Goal: Task Accomplishment & Management: Use online tool/utility

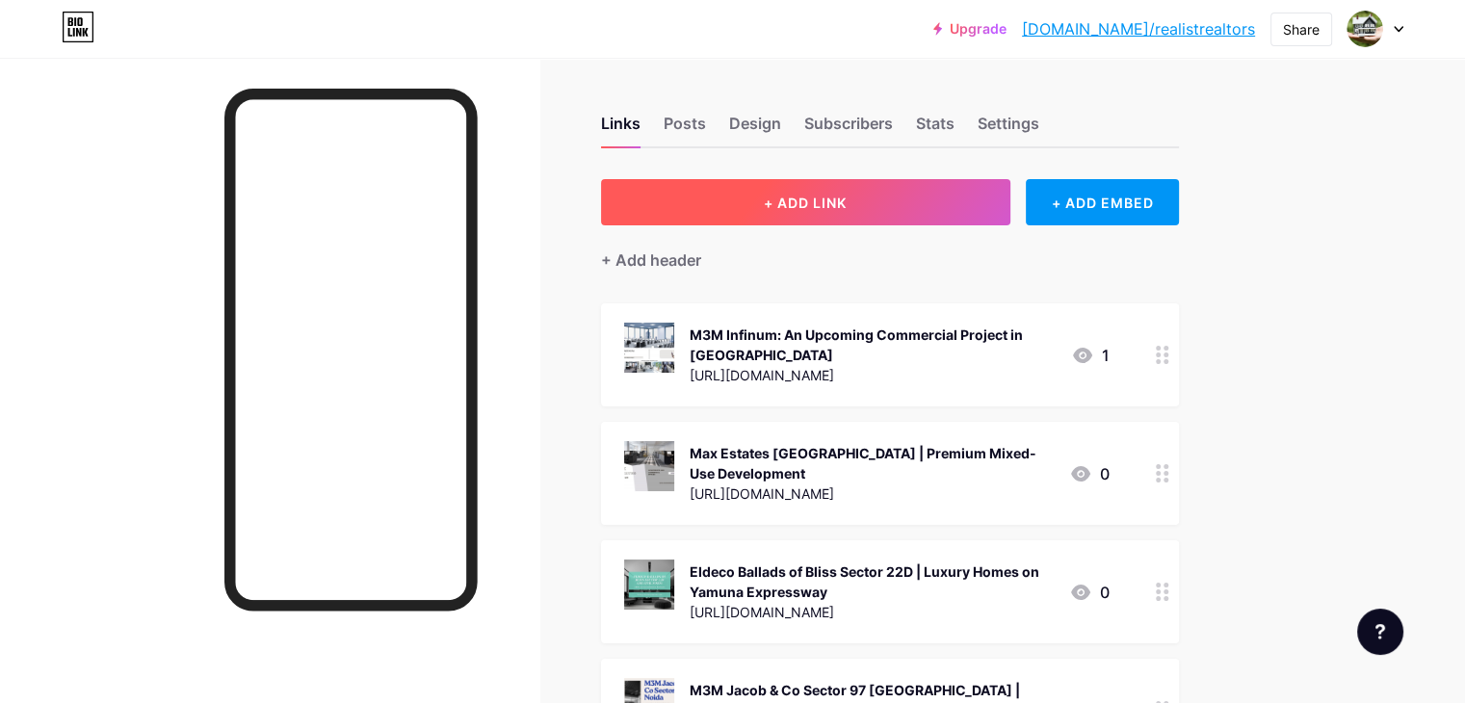
click at [875, 216] on button "+ ADD LINK" at bounding box center [805, 202] width 409 height 46
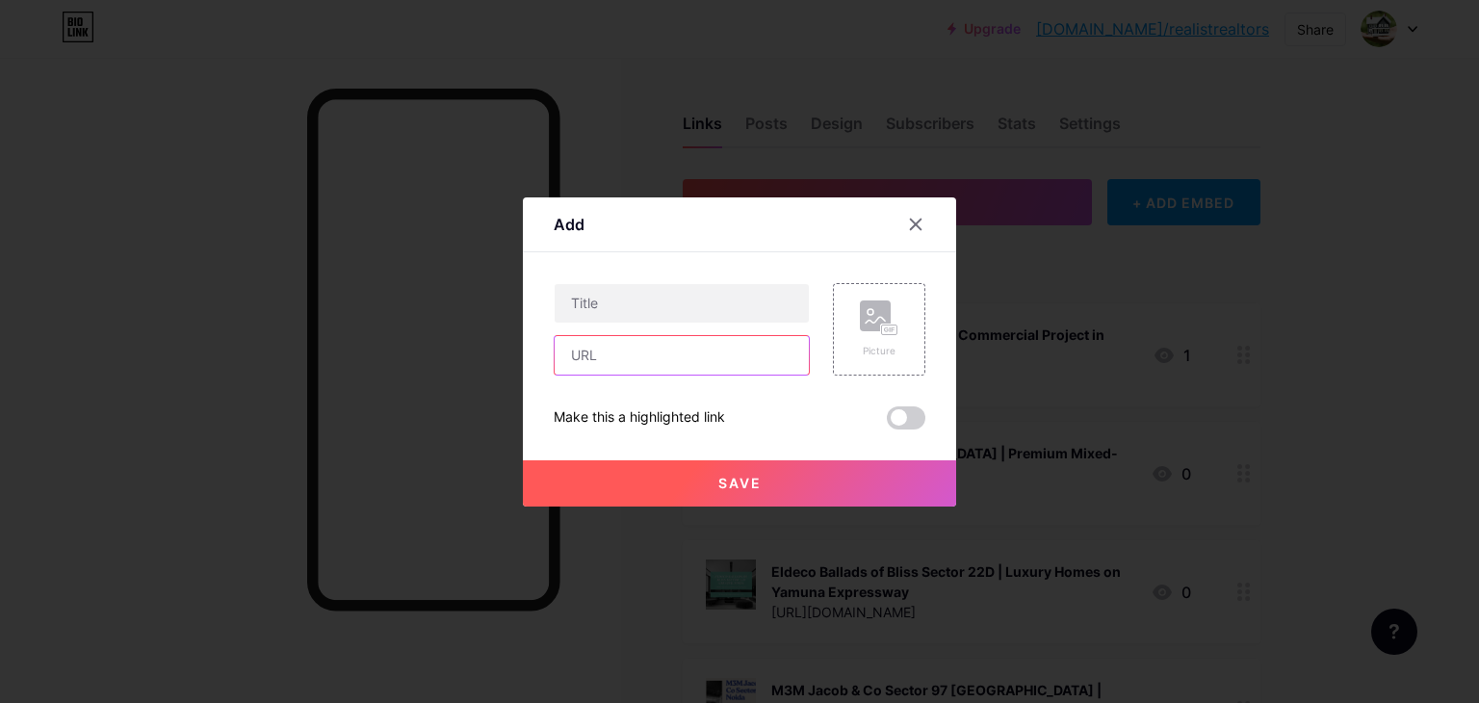
click at [726, 367] on input "text" at bounding box center [682, 355] width 254 height 39
paste input "[URL][DOMAIN_NAME]"
type input "[URL][DOMAIN_NAME]"
click at [665, 311] on input "text" at bounding box center [682, 303] width 254 height 39
paste input "Eldeco Sector 36 | Premium 2, 3 And 4 BHK Apartments In [GEOGRAPHIC_DATA]"
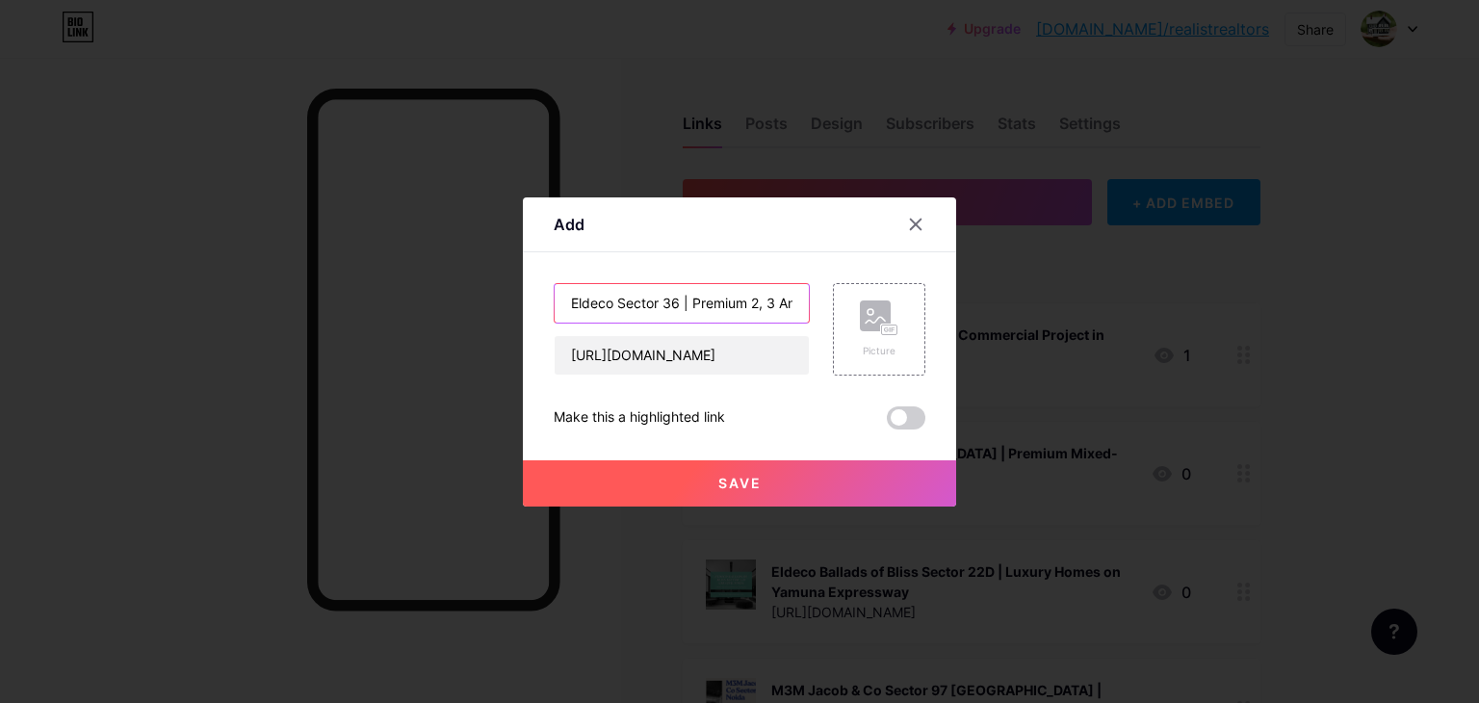
scroll to position [0, 242]
type input "Eldeco Sector 36 | Premium 2, 3 And 4 BHK Apartments In [GEOGRAPHIC_DATA]"
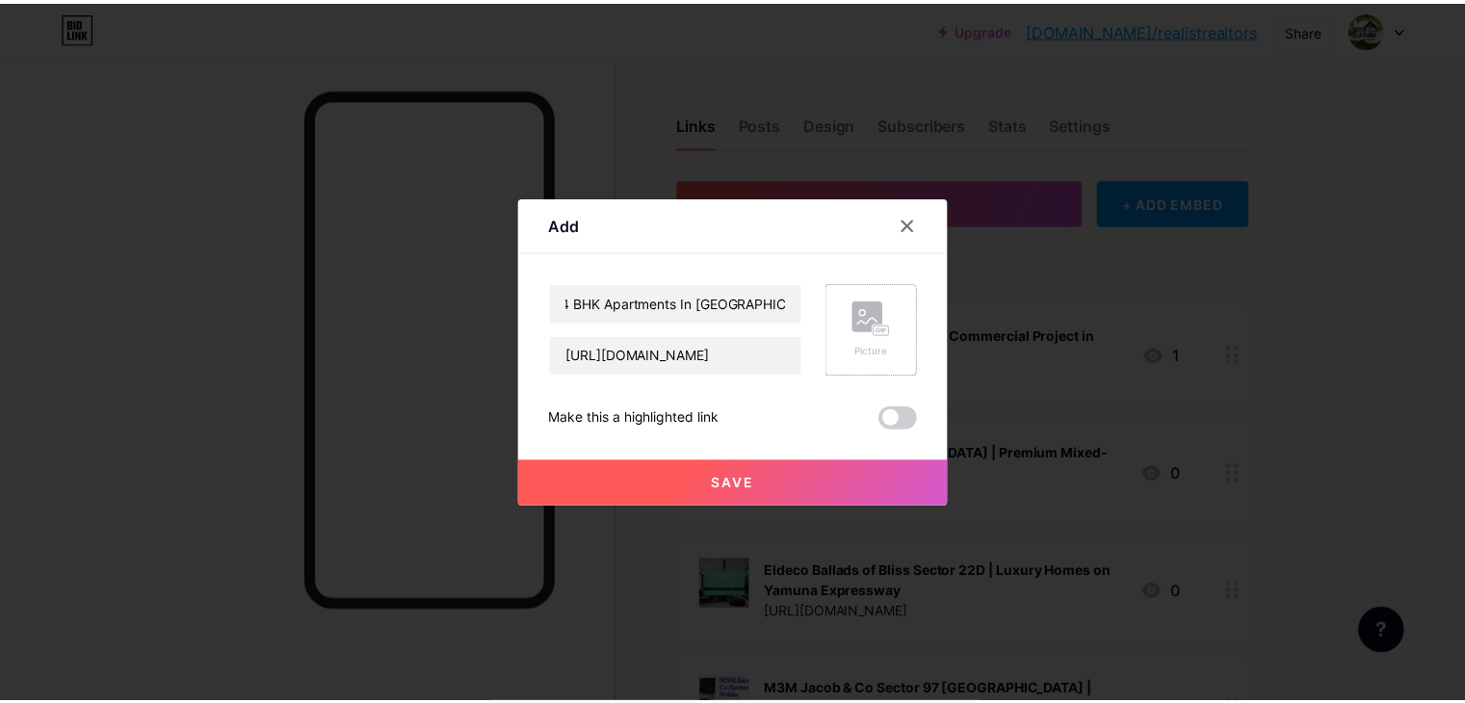
scroll to position [0, 0]
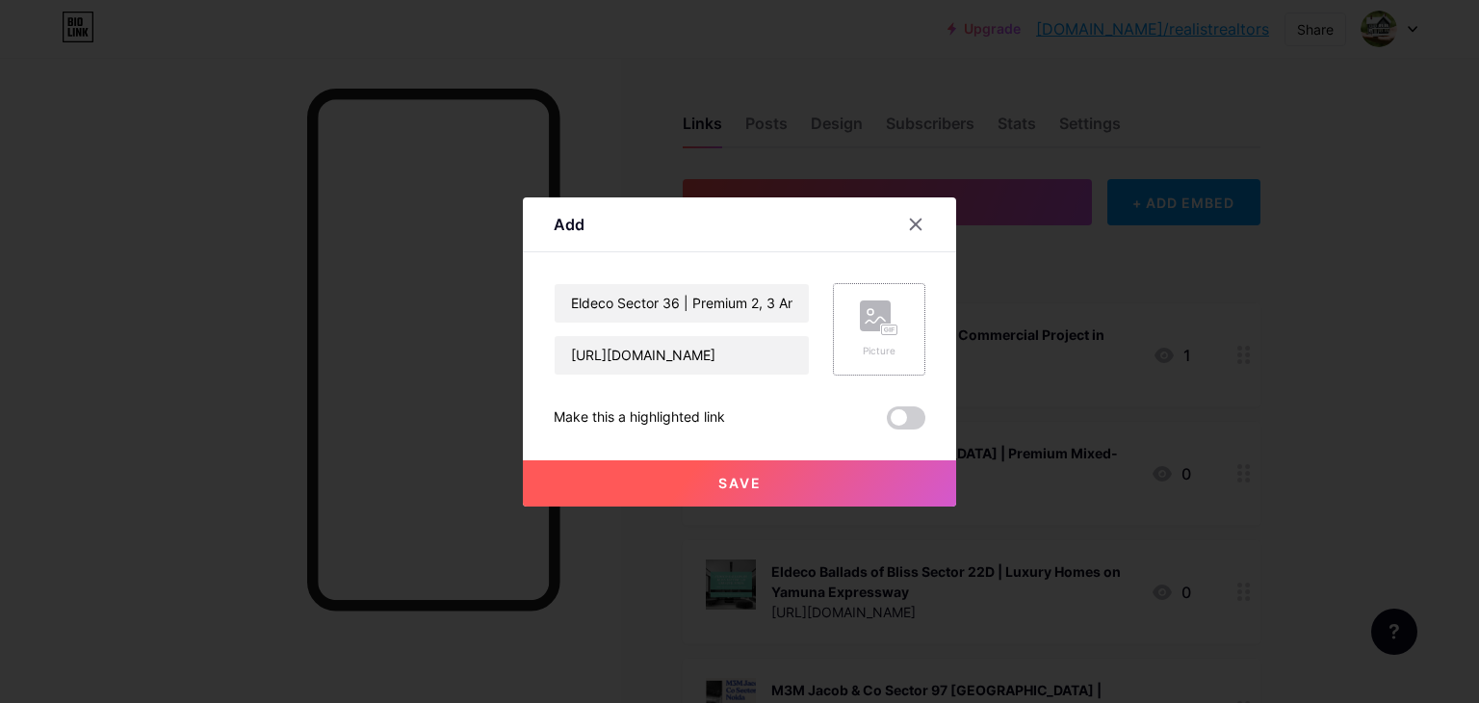
click at [861, 339] on div "Picture" at bounding box center [879, 330] width 39 height 58
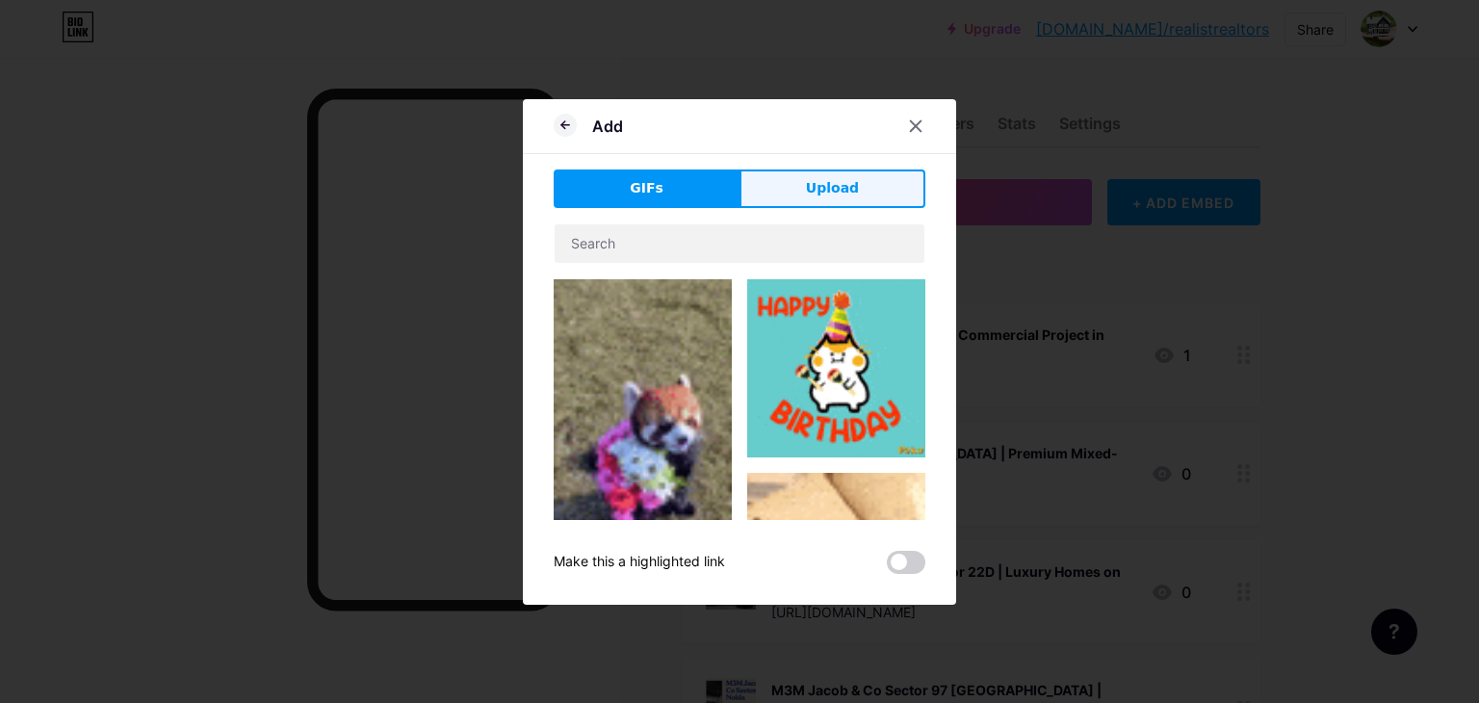
click at [805, 202] on button "Upload" at bounding box center [833, 189] width 186 height 39
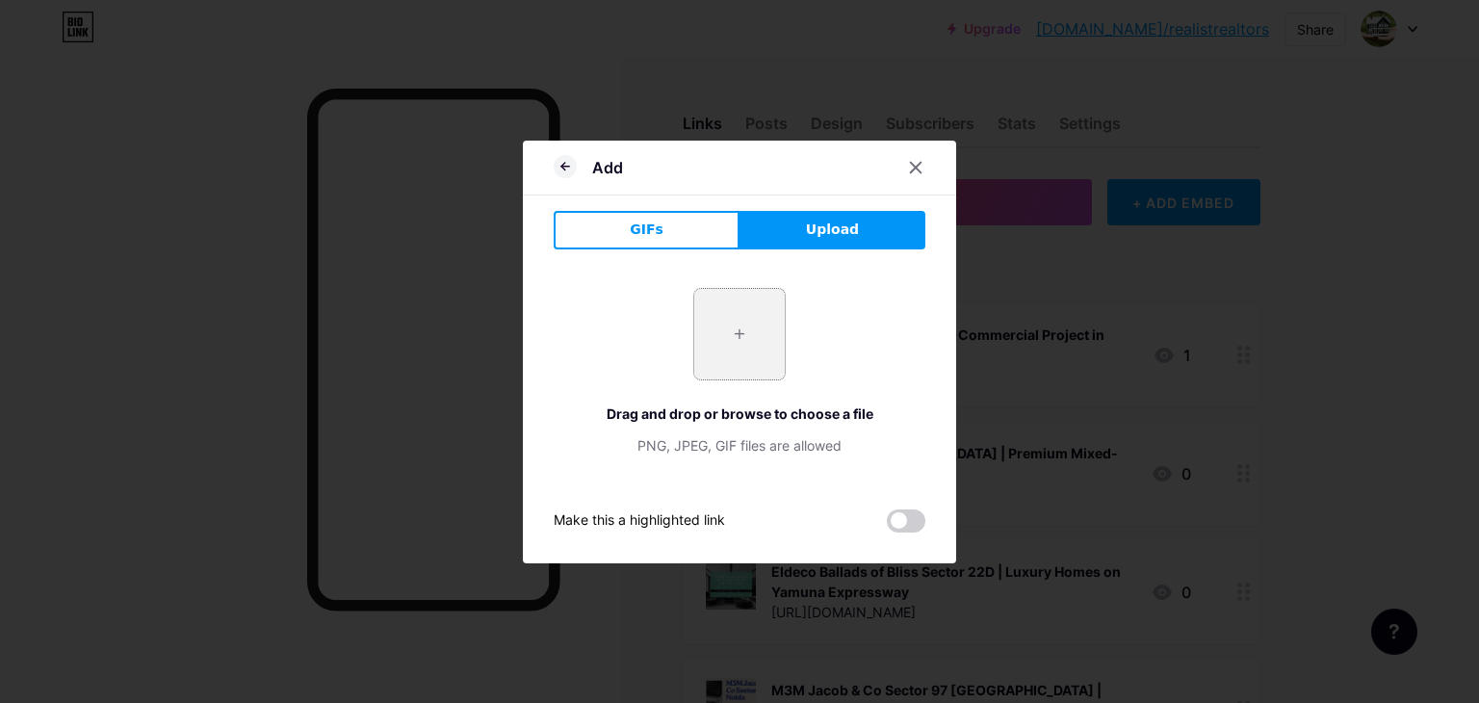
click at [715, 321] on input "file" at bounding box center [739, 334] width 91 height 91
type input "C:\fakepath\3.jpg"
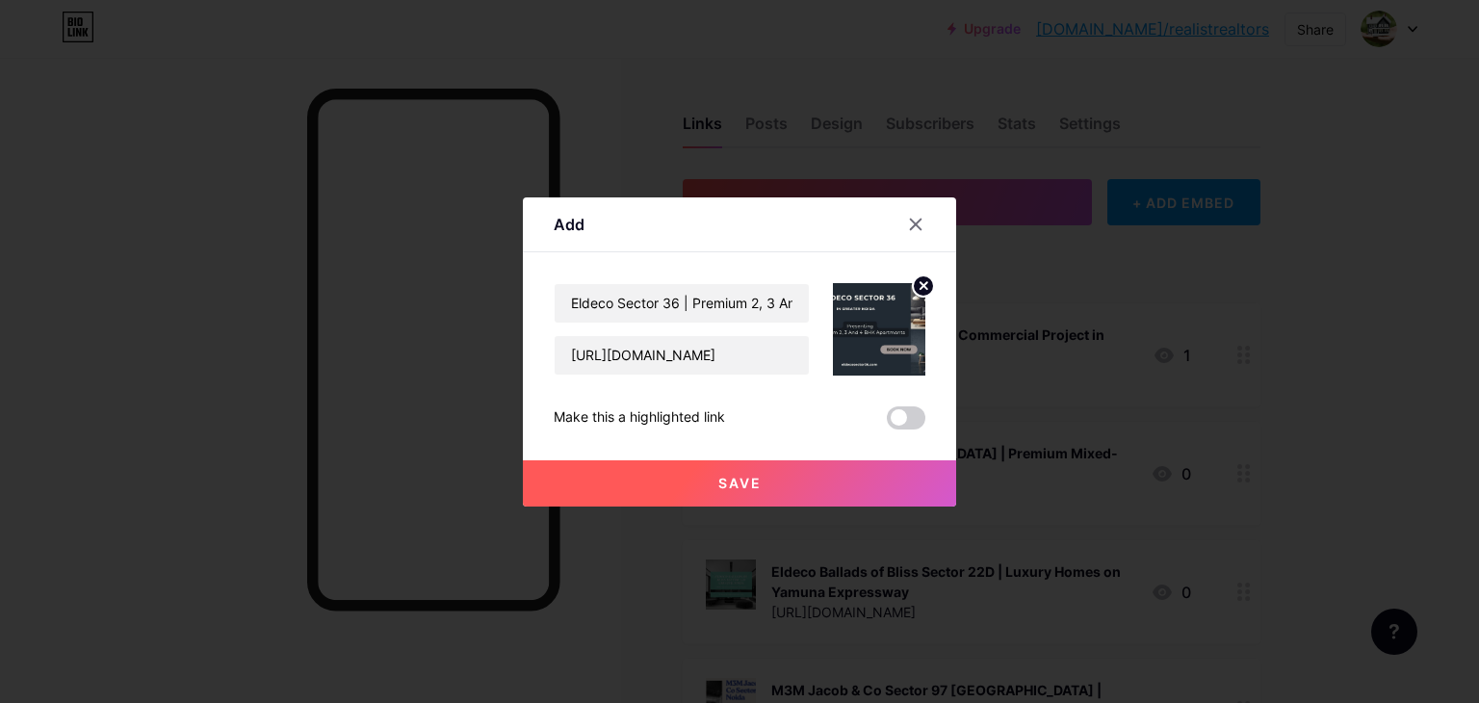
click at [770, 499] on button "Save" at bounding box center [739, 483] width 433 height 46
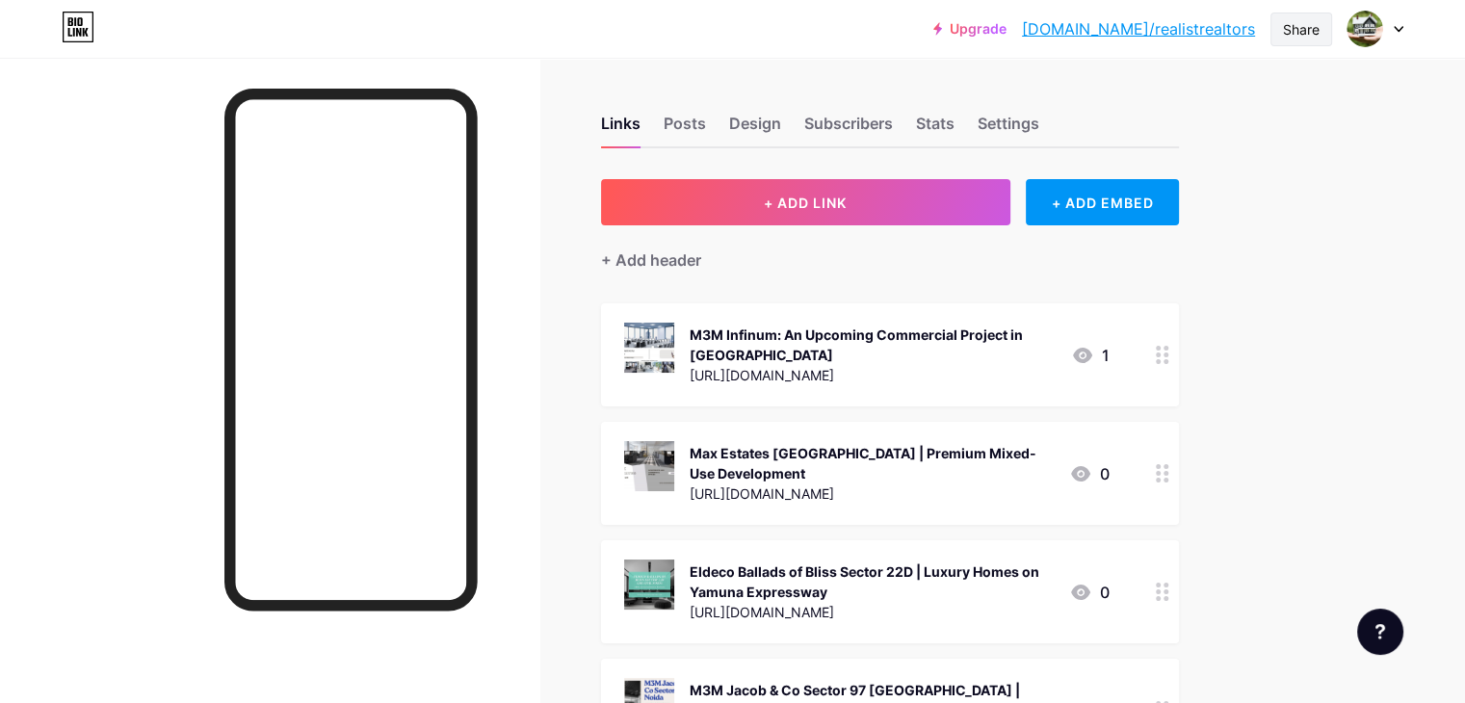
click at [1306, 17] on div "Share" at bounding box center [1301, 30] width 62 height 34
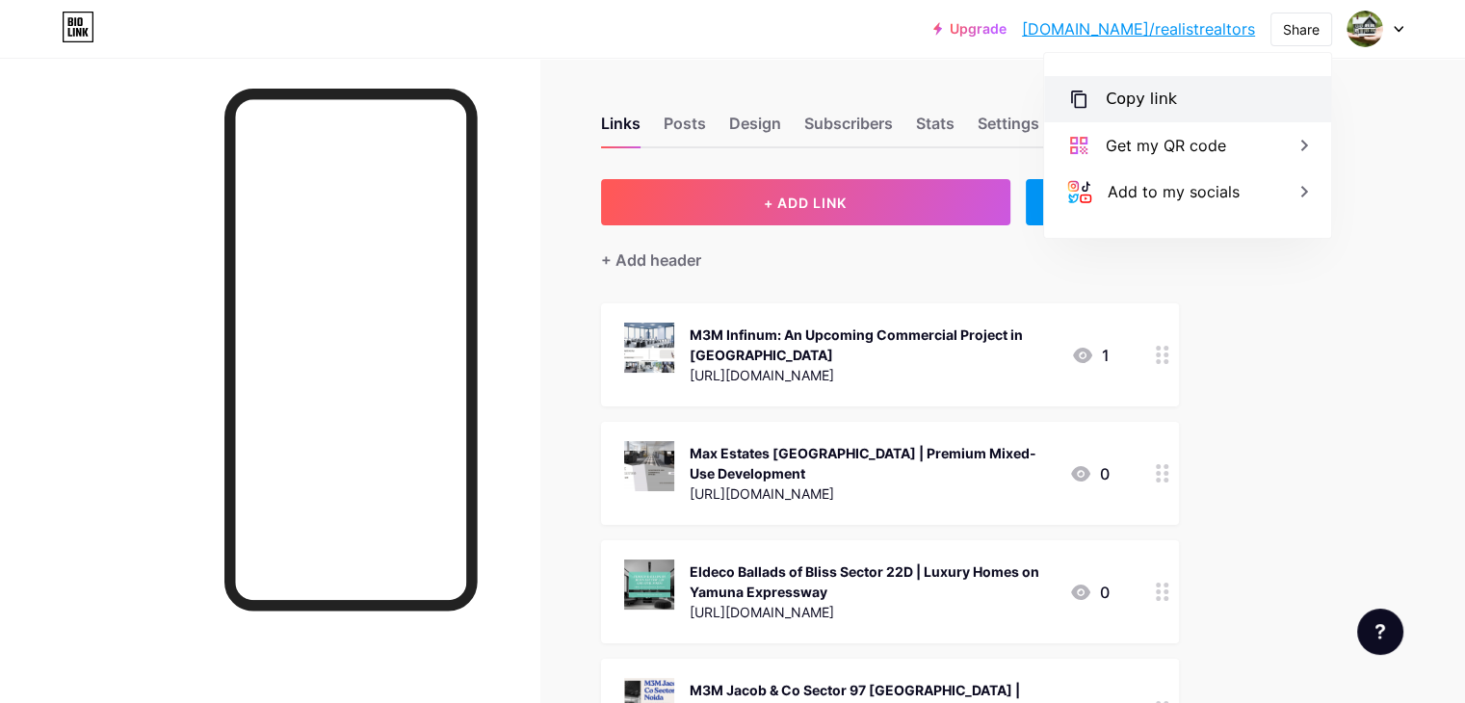
click at [1145, 113] on div "Copy link" at bounding box center [1187, 99] width 287 height 46
